Goal: Book appointment/travel/reservation

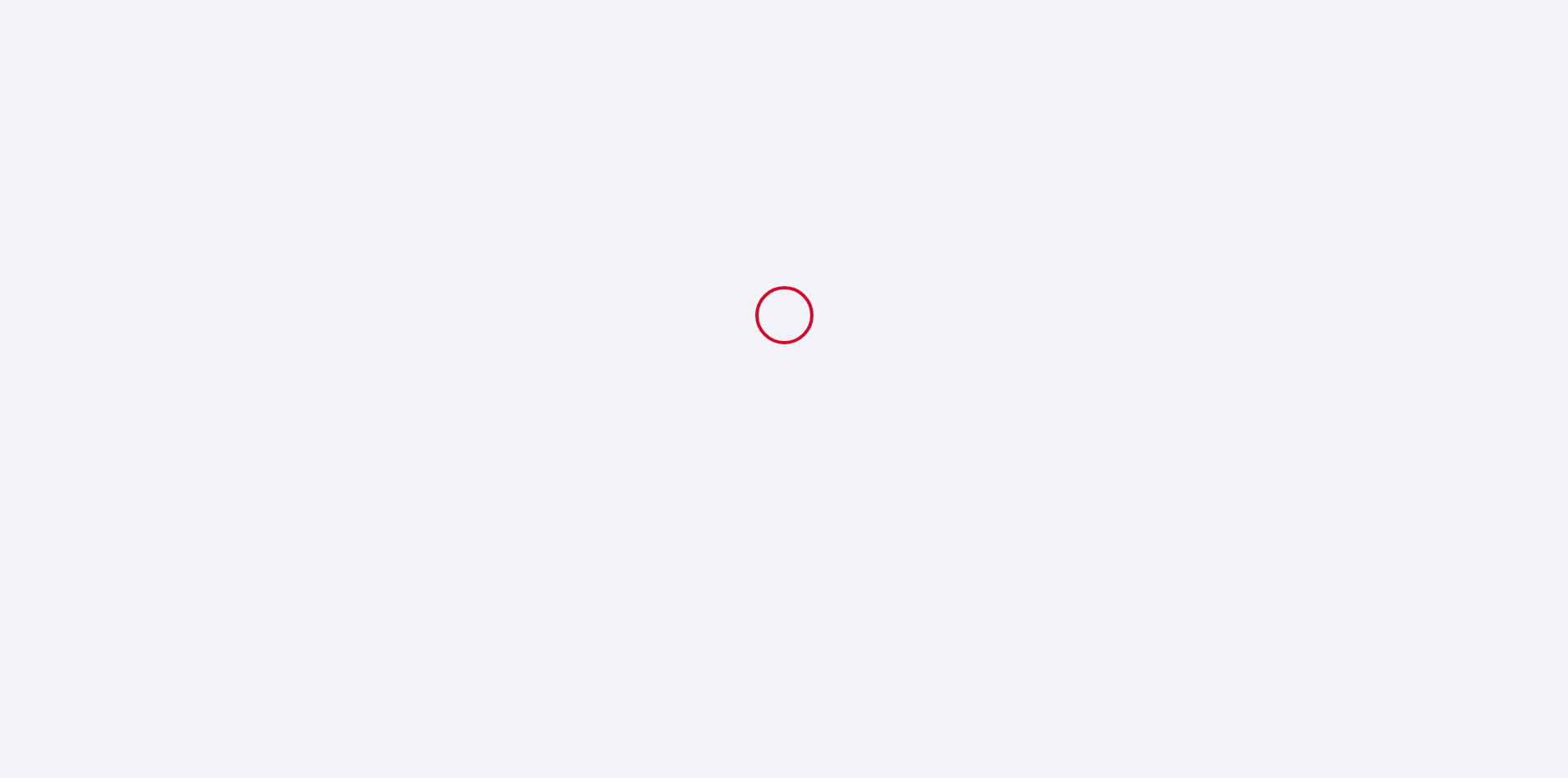
select select
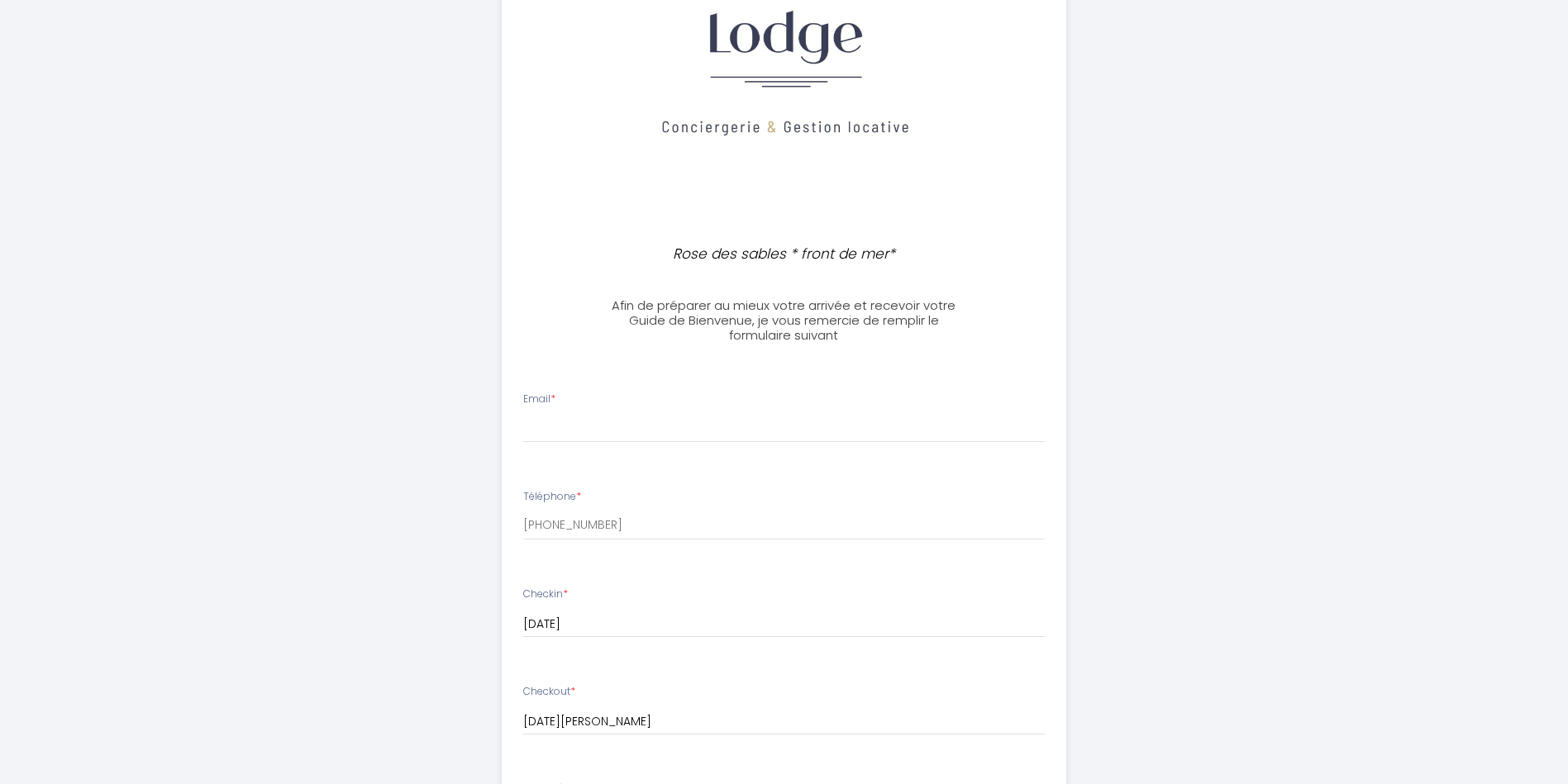
scroll to position [248, 0]
click at [661, 420] on input "Email *" at bounding box center [784, 424] width 522 height 30
type input "[EMAIL_ADDRESS][DOMAIN_NAME]"
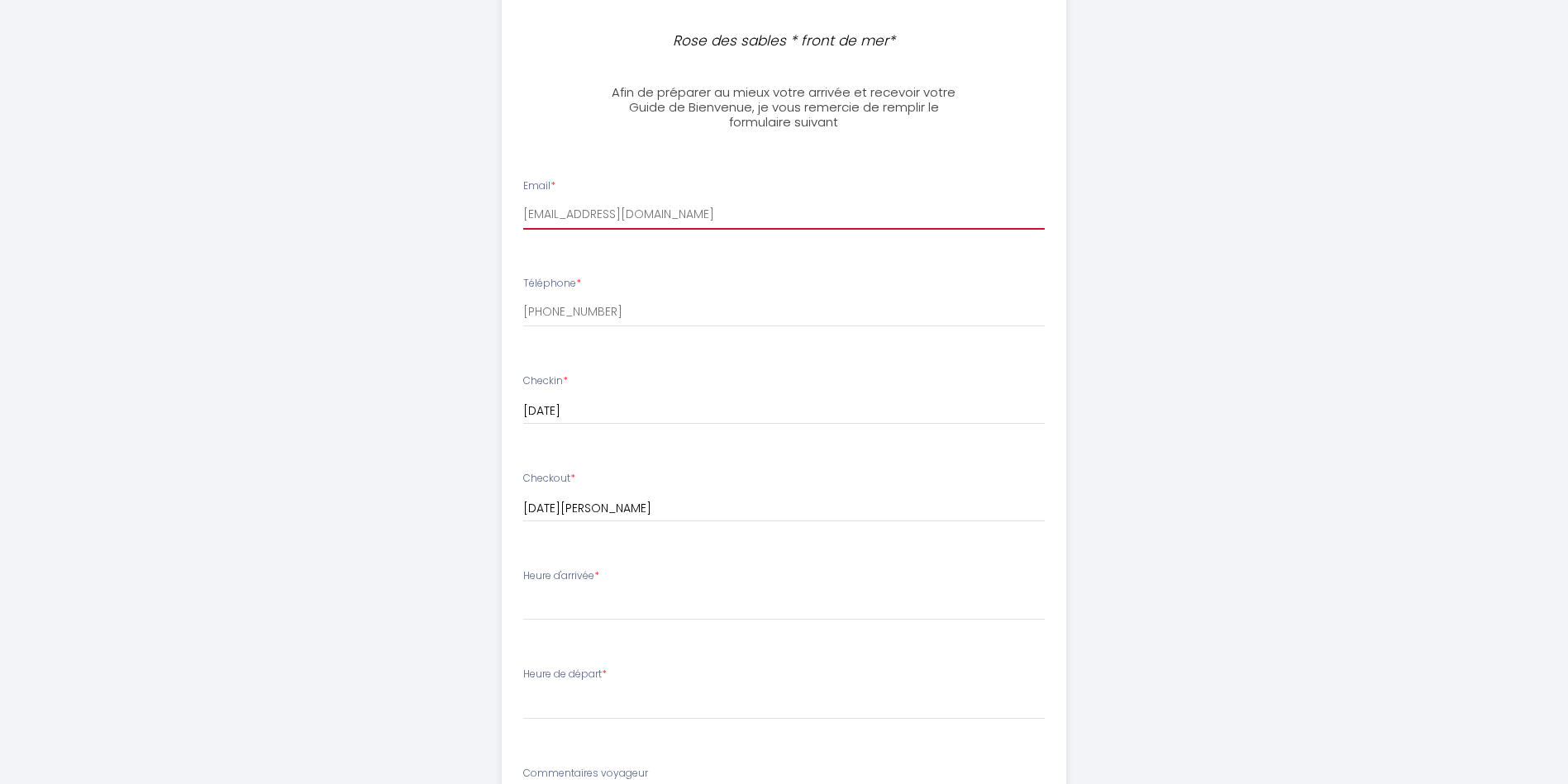
scroll to position [495, 0]
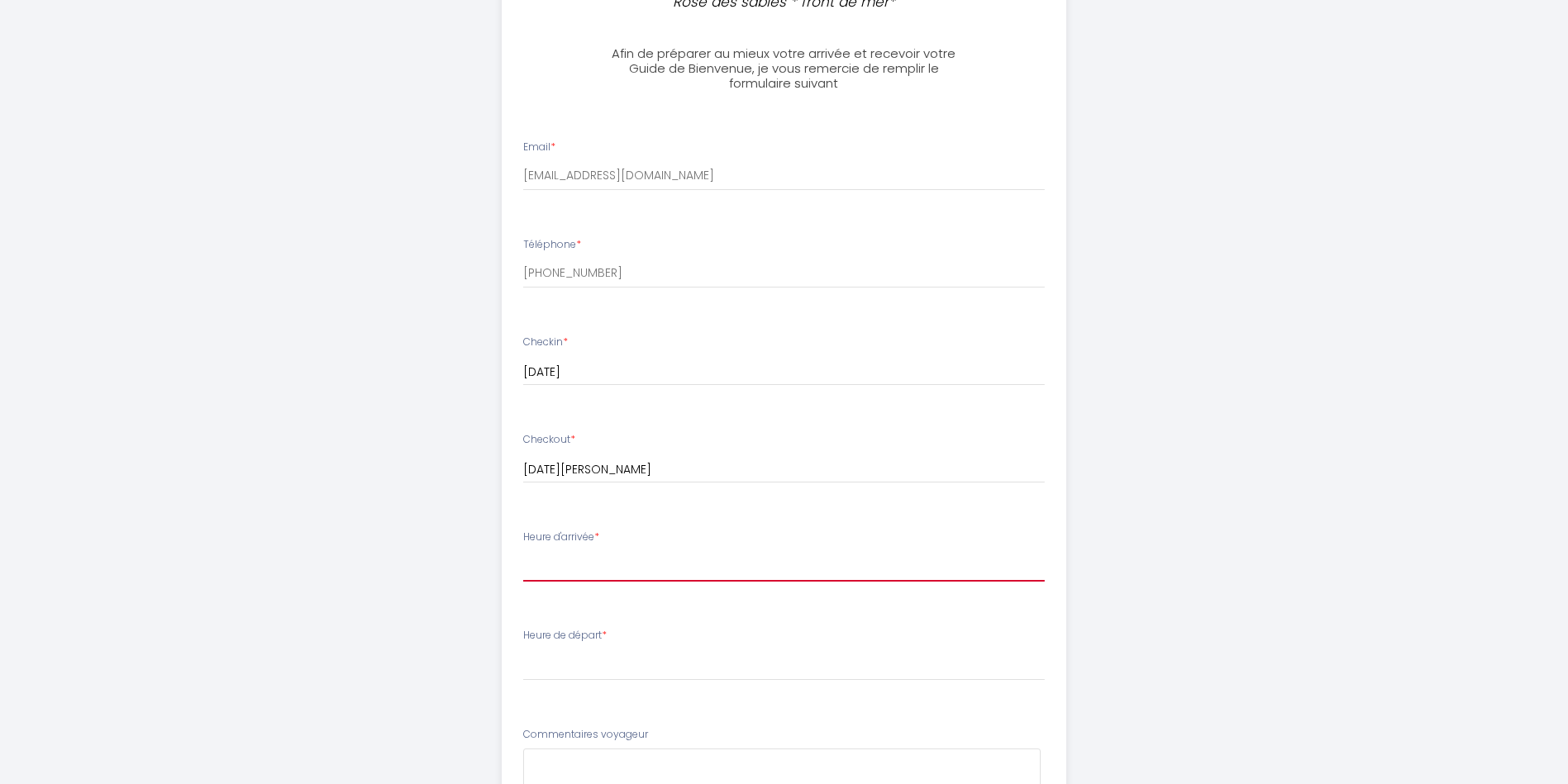
click at [623, 554] on select "16:00 16:30 17:00 17:30 18:00 18:30 19:00 19:30 20:00" at bounding box center [784, 566] width 522 height 31
select select "16:00"
click at [523, 550] on select "16:00 16:30 17:00 17:30 18:00 18:30 19:00 19:30 20:00" at bounding box center [784, 566] width 522 height 31
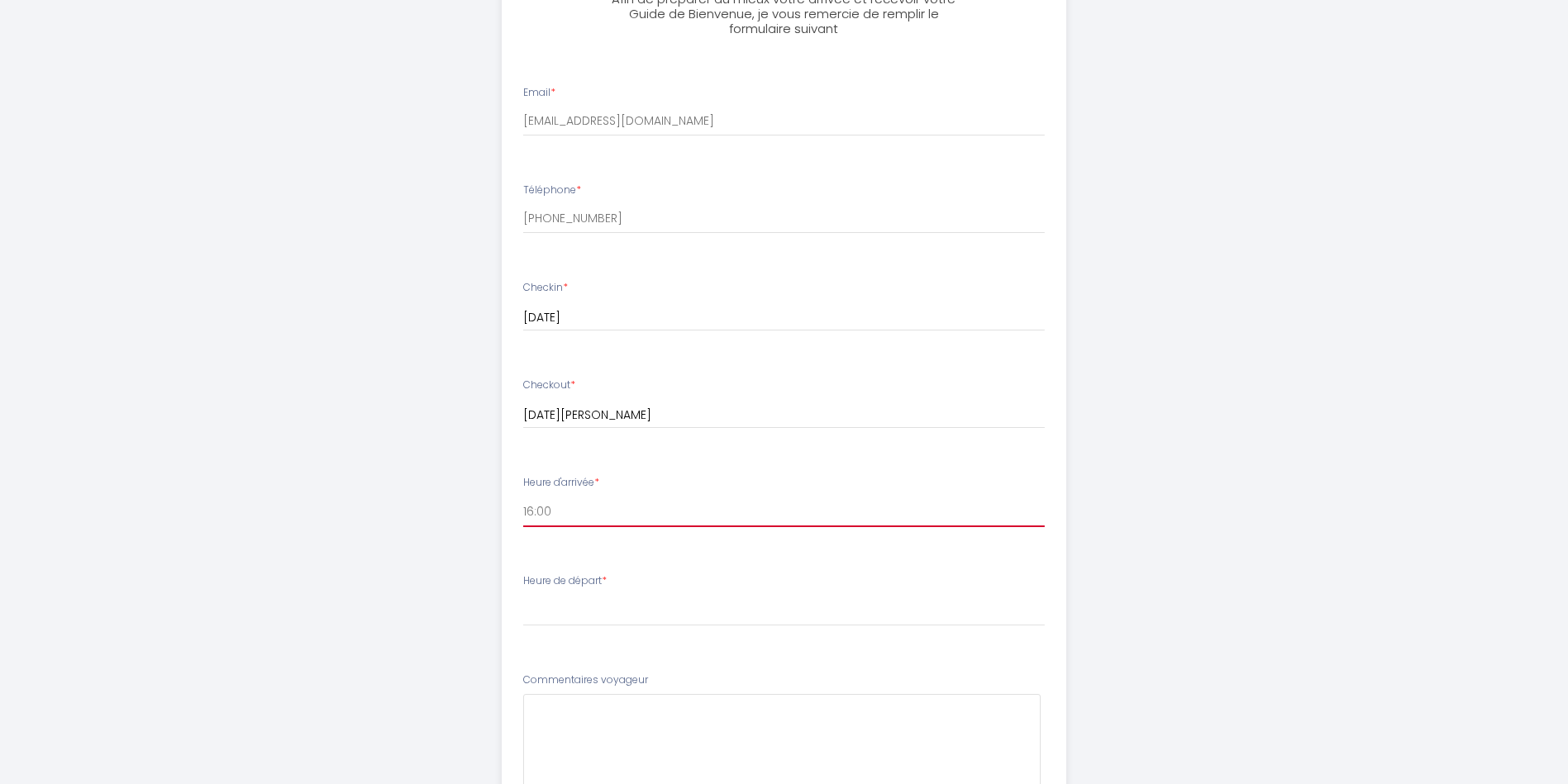
scroll to position [578, 0]
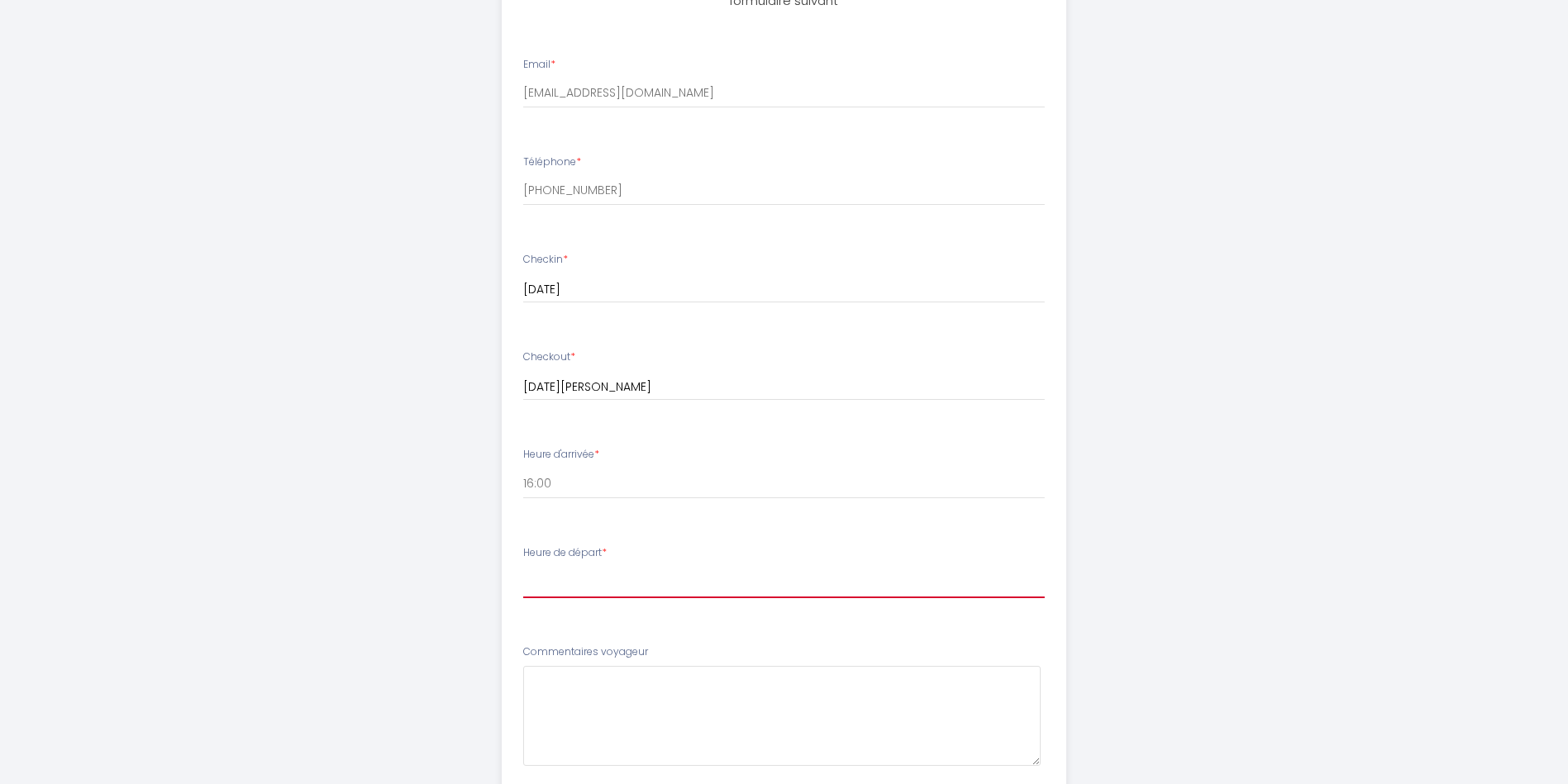
click at [600, 579] on select "00:00 00:30 01:00 01:30 02:00 02:30 03:00 03:30 04:00 04:30 05:00 05:30 06:00 0…" at bounding box center [784, 583] width 522 height 31
select select "10:00"
click at [523, 567] on select "00:00 00:30 01:00 01:30 02:00 02:30 03:00 03:30 04:00 04:30 05:00 05:30 06:00 0…" at bounding box center [784, 583] width 522 height 31
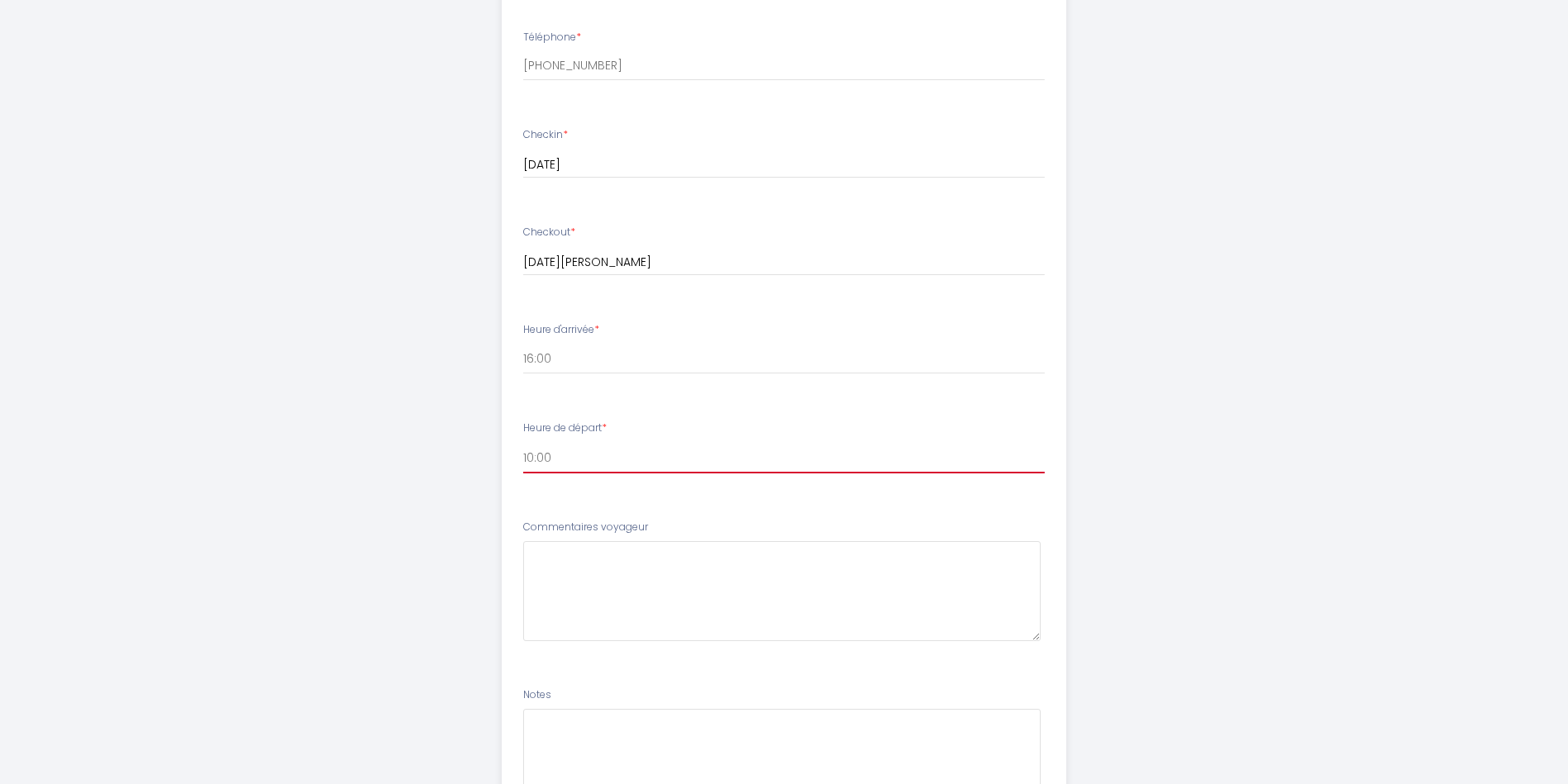
scroll to position [743, 0]
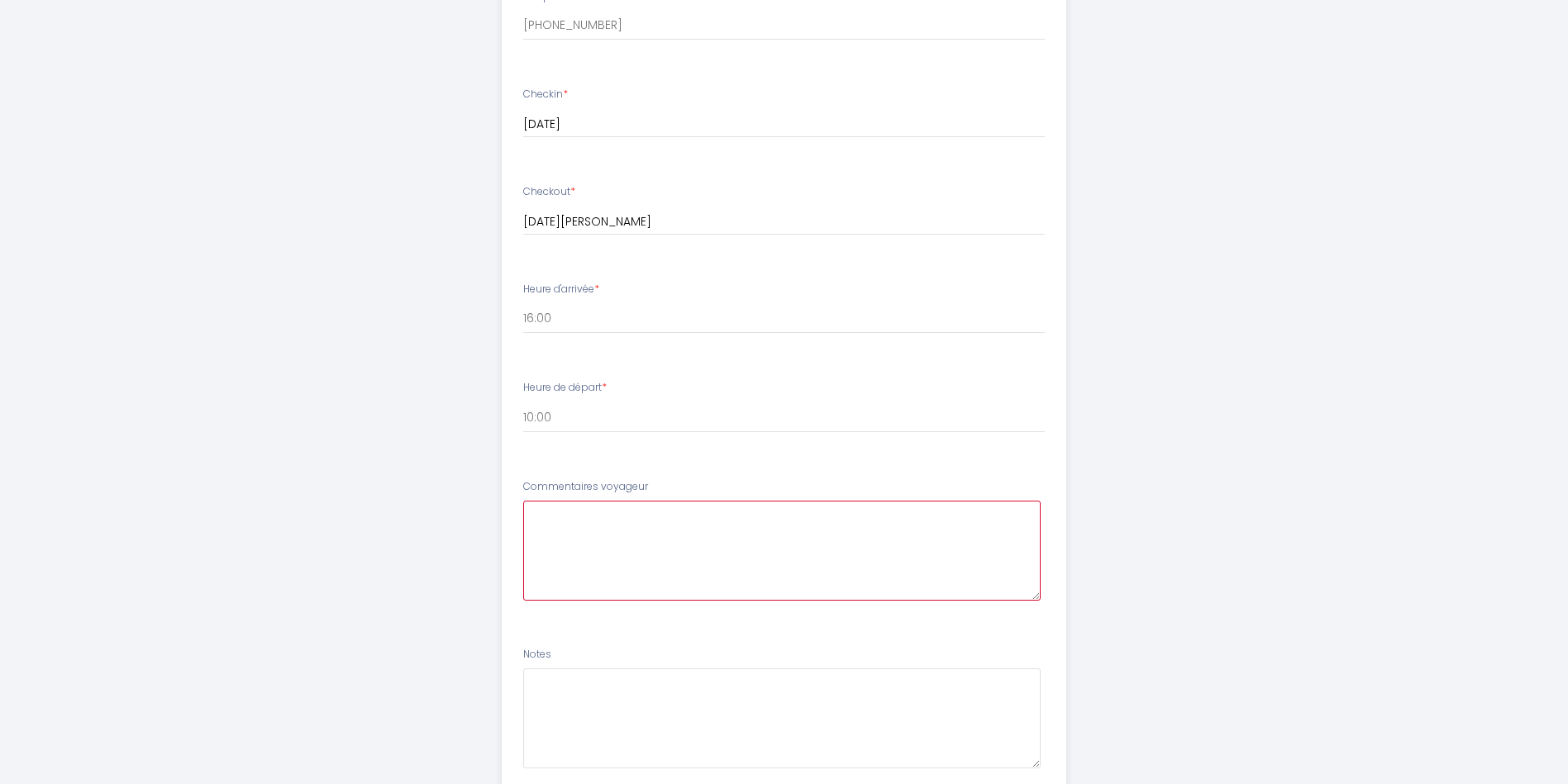
click at [599, 540] on voyageur6 at bounding box center [781, 550] width 517 height 100
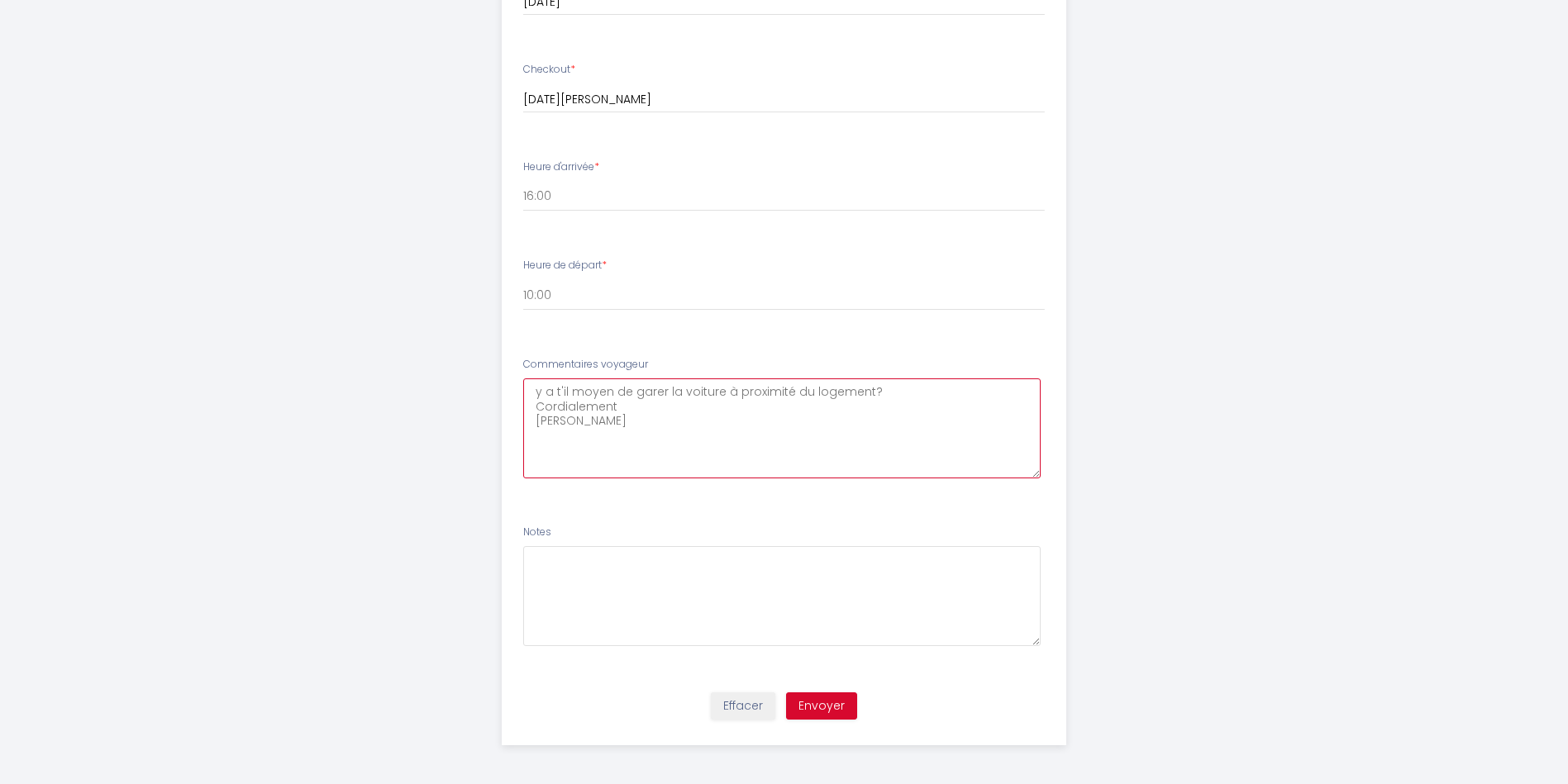
scroll to position [868, 0]
type voyageur6 "y a t'il moyen de garer la voiture à proximité du logement? Cordialement [PERSO…"
click at [814, 705] on button "Envoyer" at bounding box center [821, 704] width 71 height 28
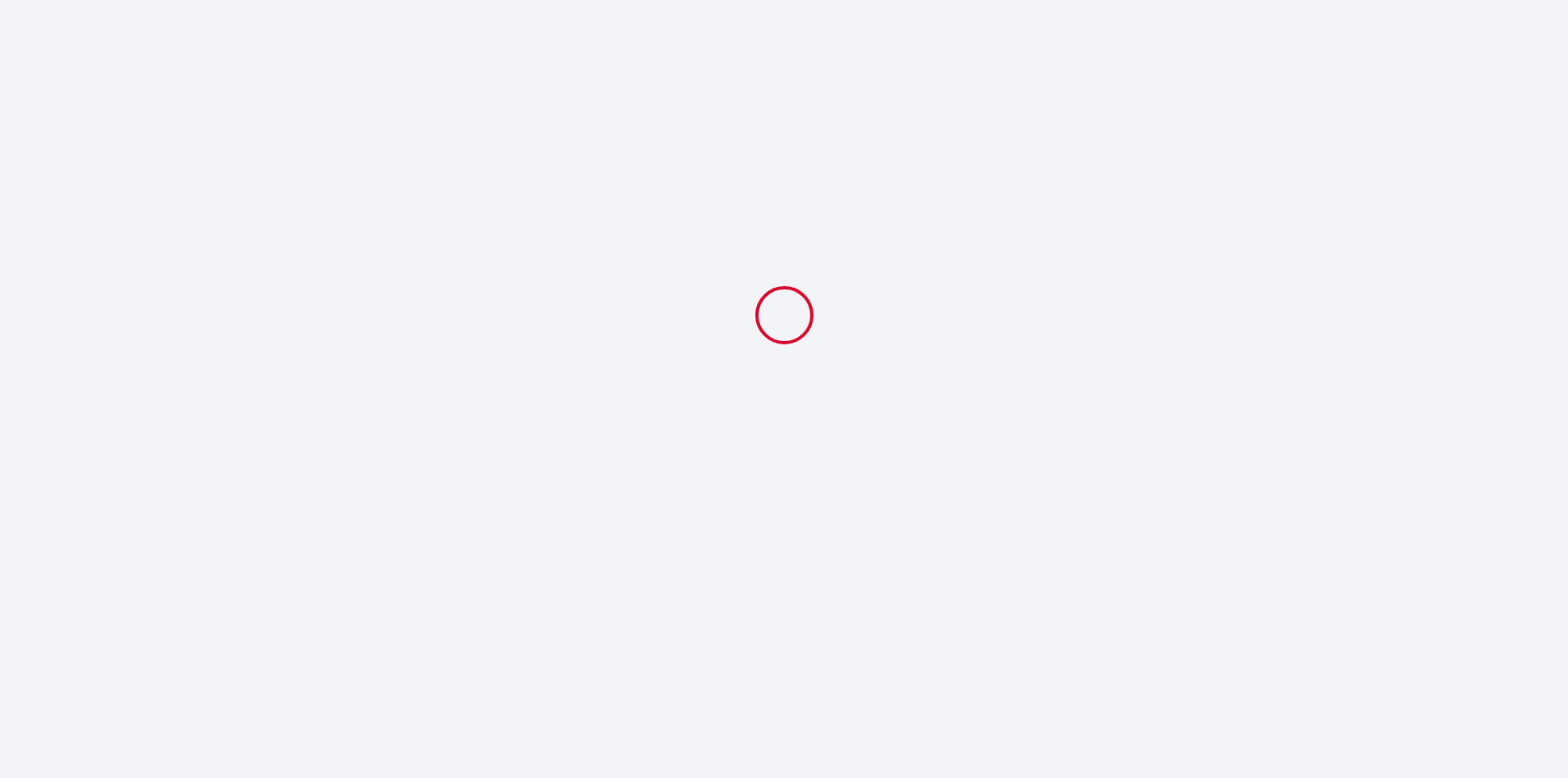
select select "10:00"
